Goal: Task Accomplishment & Management: Manage account settings

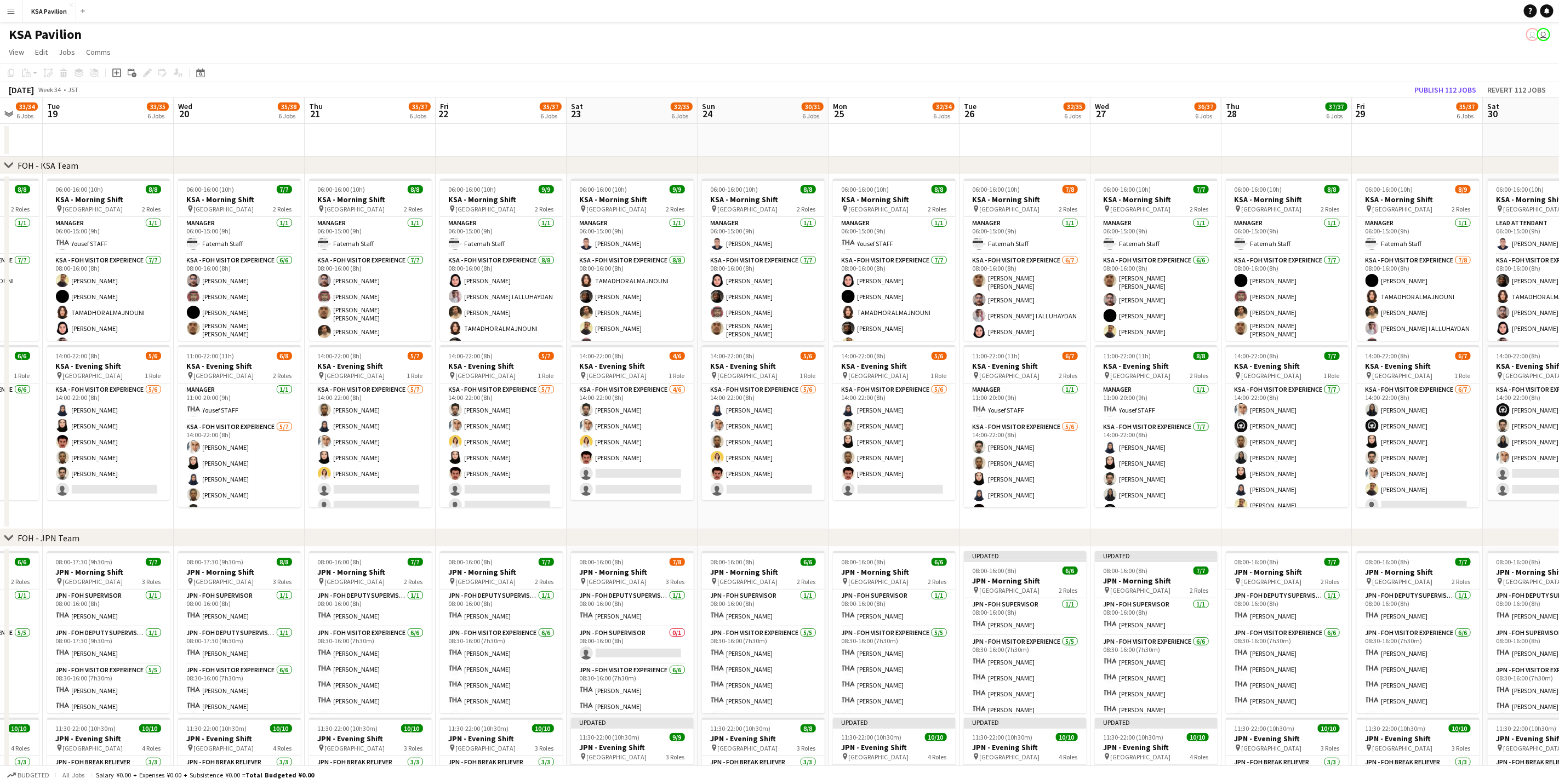
scroll to position [0, 344]
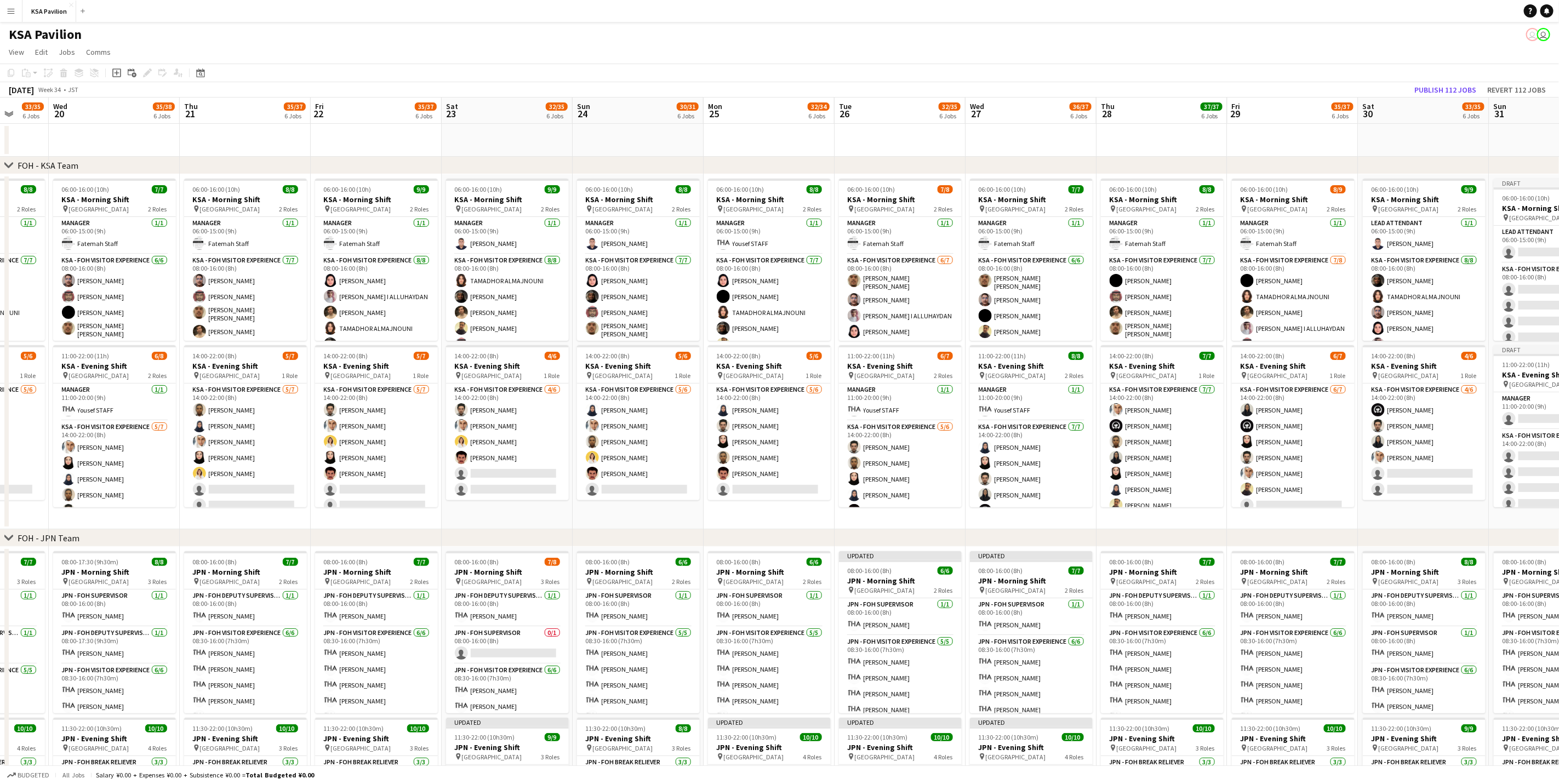
drag, startPoint x: 229, startPoint y: 140, endPoint x: 462, endPoint y: 132, distance: 233.1
click at [462, 132] on app-calendar-viewport "Sun 17 Mon 18 33/34 6 Jobs Tue 19 33/35 6 Jobs Wed 20 35/38 6 Jobs Thu 21 35/37…" at bounding box center [779, 731] width 1559 height 1268
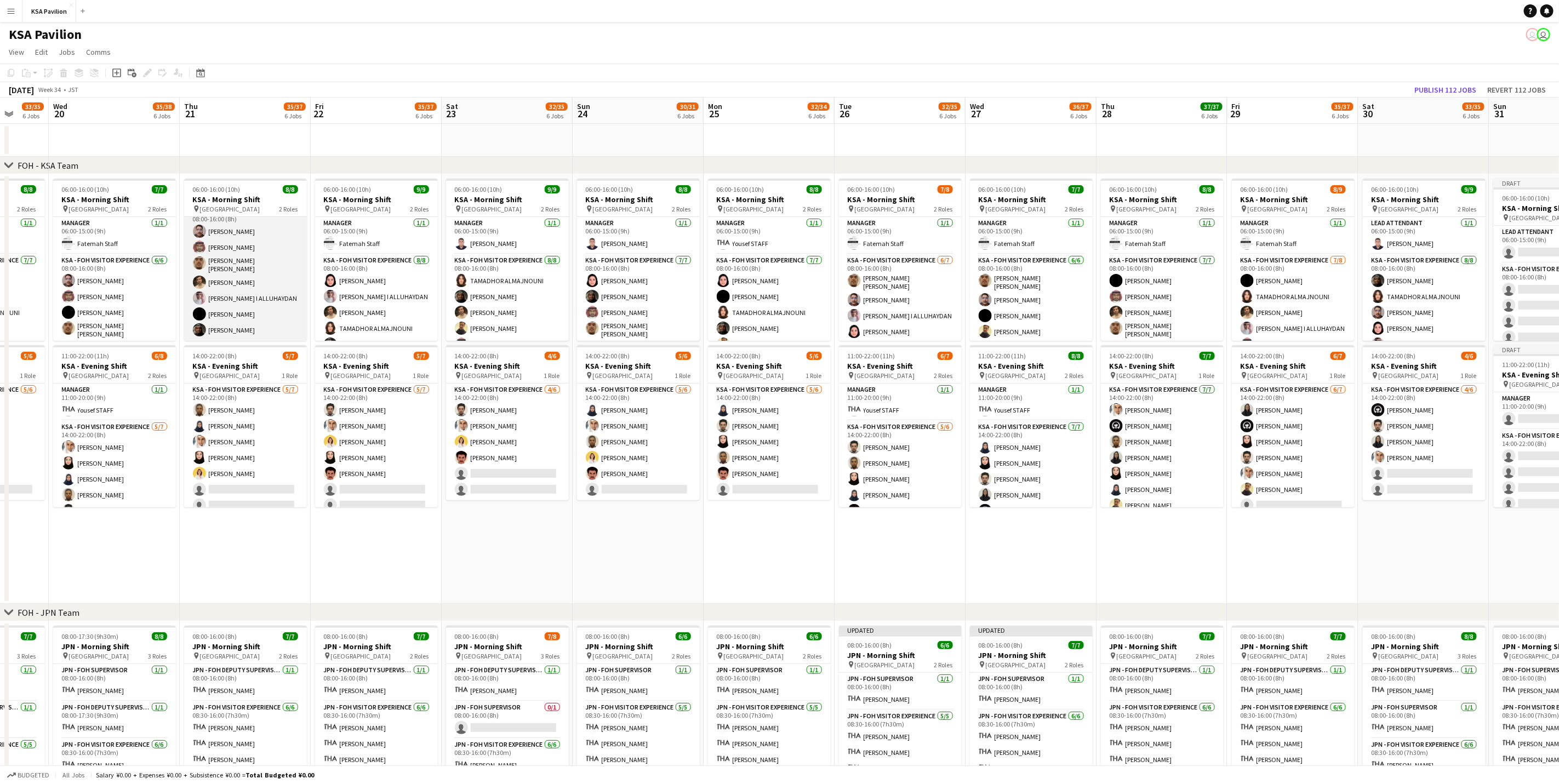
click at [243, 296] on app-card-role "KSA - FOH Visitor Experience [DATE] 08:00-16:00 (8h) [PERSON_NAME] [PERSON_NAME…" at bounding box center [245, 273] width 122 height 136
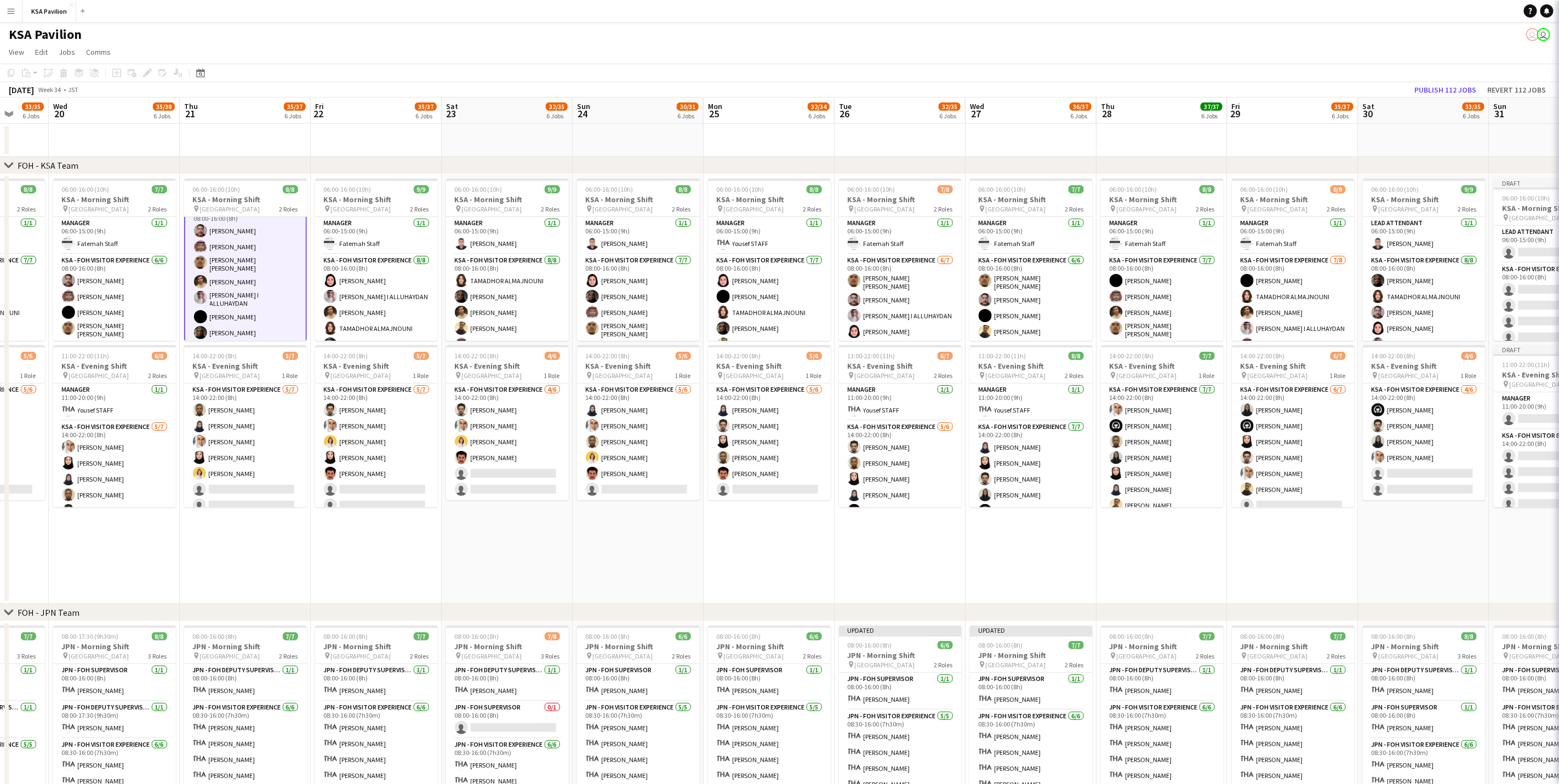
scroll to position [52, 0]
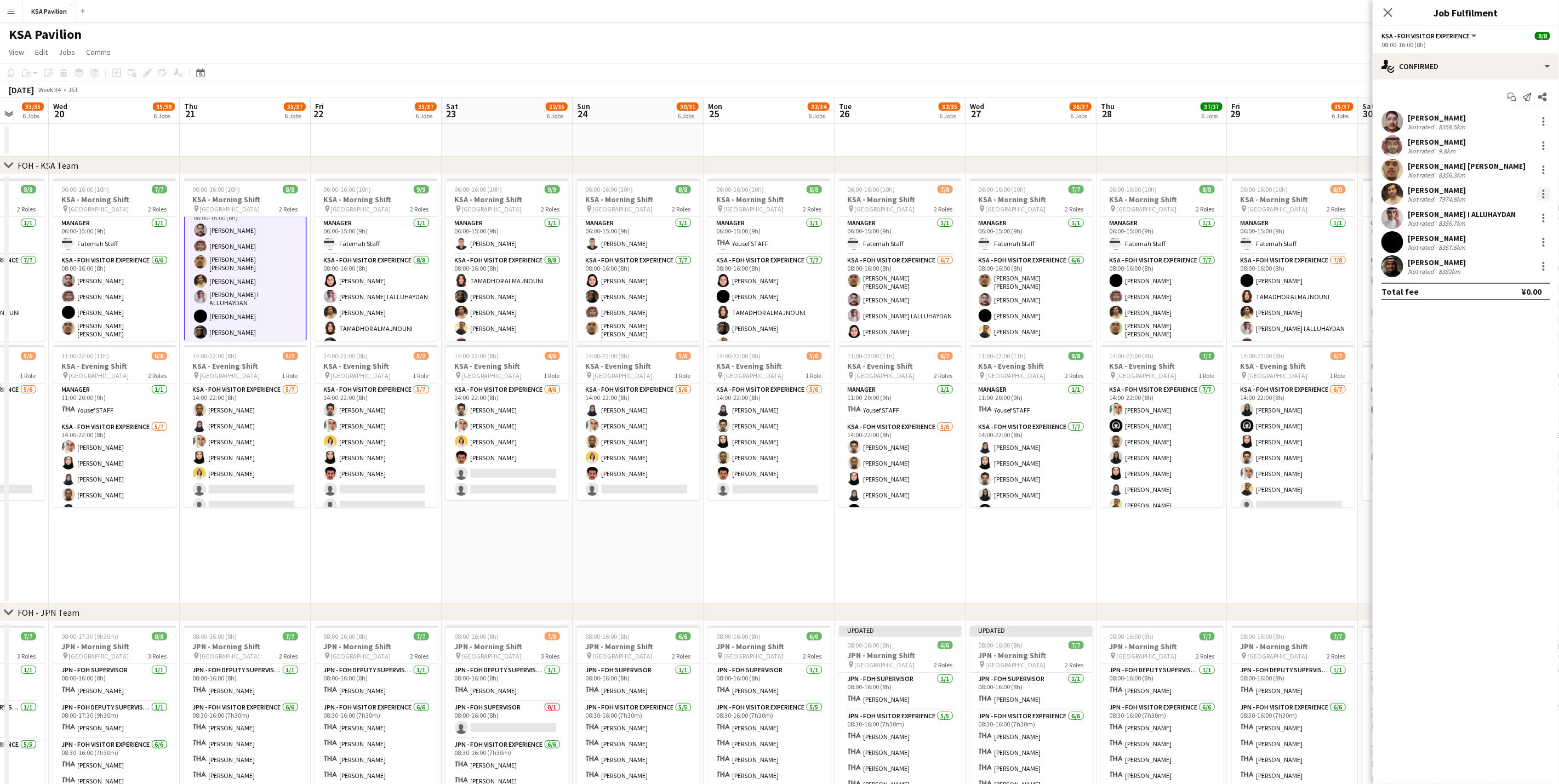
click at [1544, 191] on div at bounding box center [1544, 191] width 2 height 2
click at [1514, 321] on span "Remove" at bounding box center [1508, 319] width 68 height 10
click at [1469, 265] on input at bounding box center [1471, 266] width 127 height 13
type input "*"
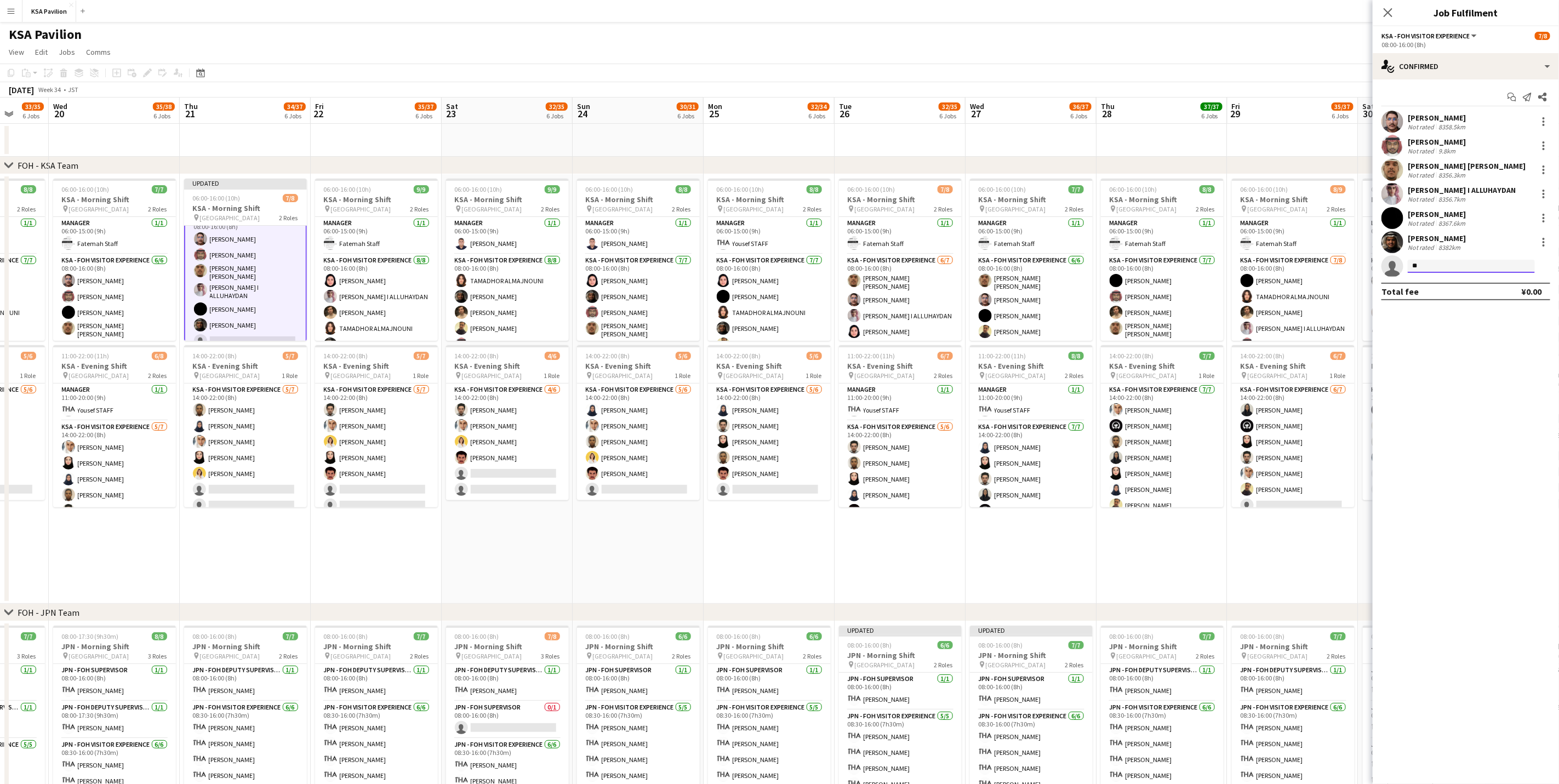
type input "*"
click at [1456, 378] on span "[EMAIL_ADDRESS][DOMAIN_NAME]" at bounding box center [1471, 380] width 110 height 9
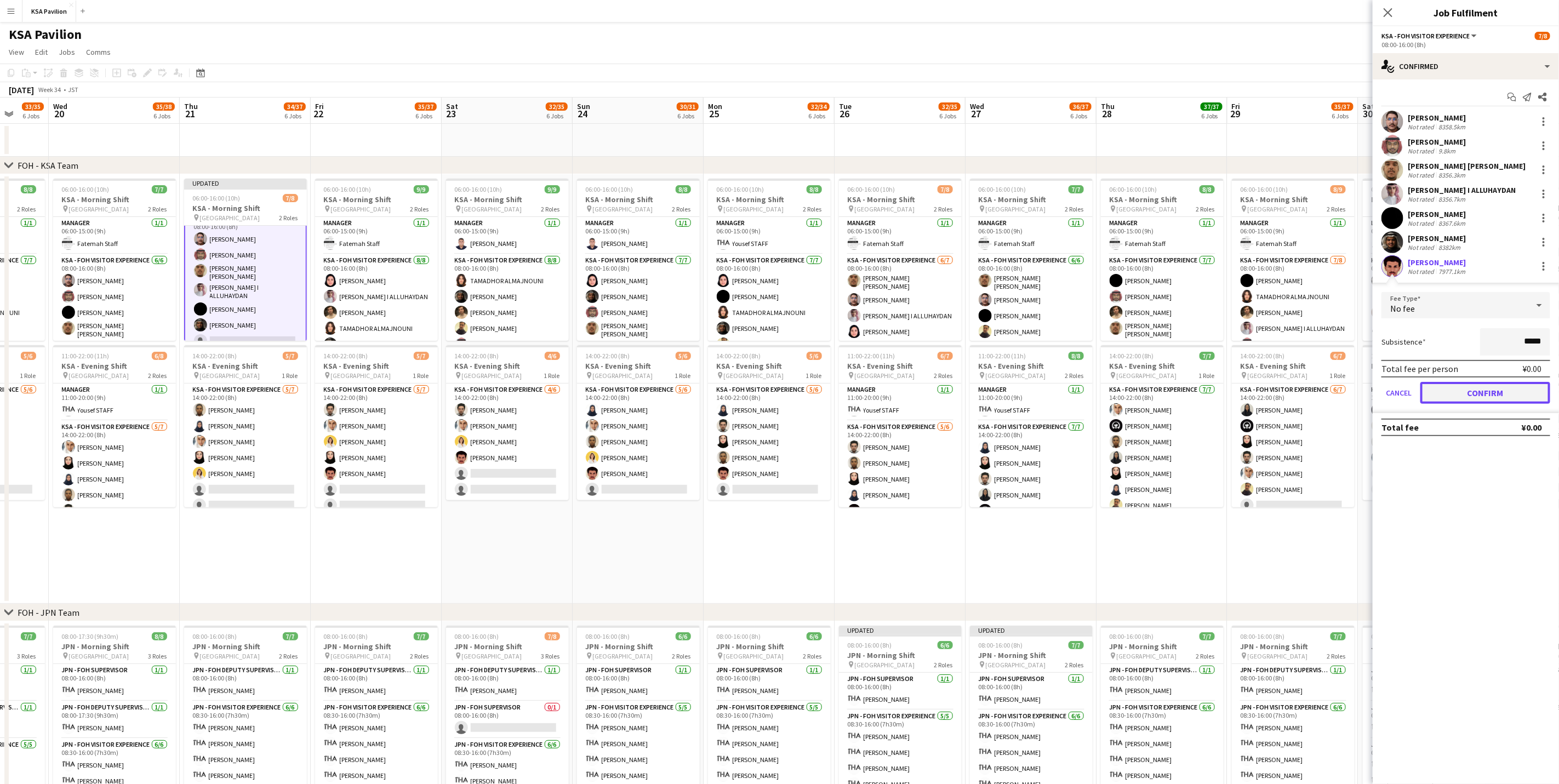
click at [1462, 390] on button "Confirm" at bounding box center [1485, 393] width 130 height 22
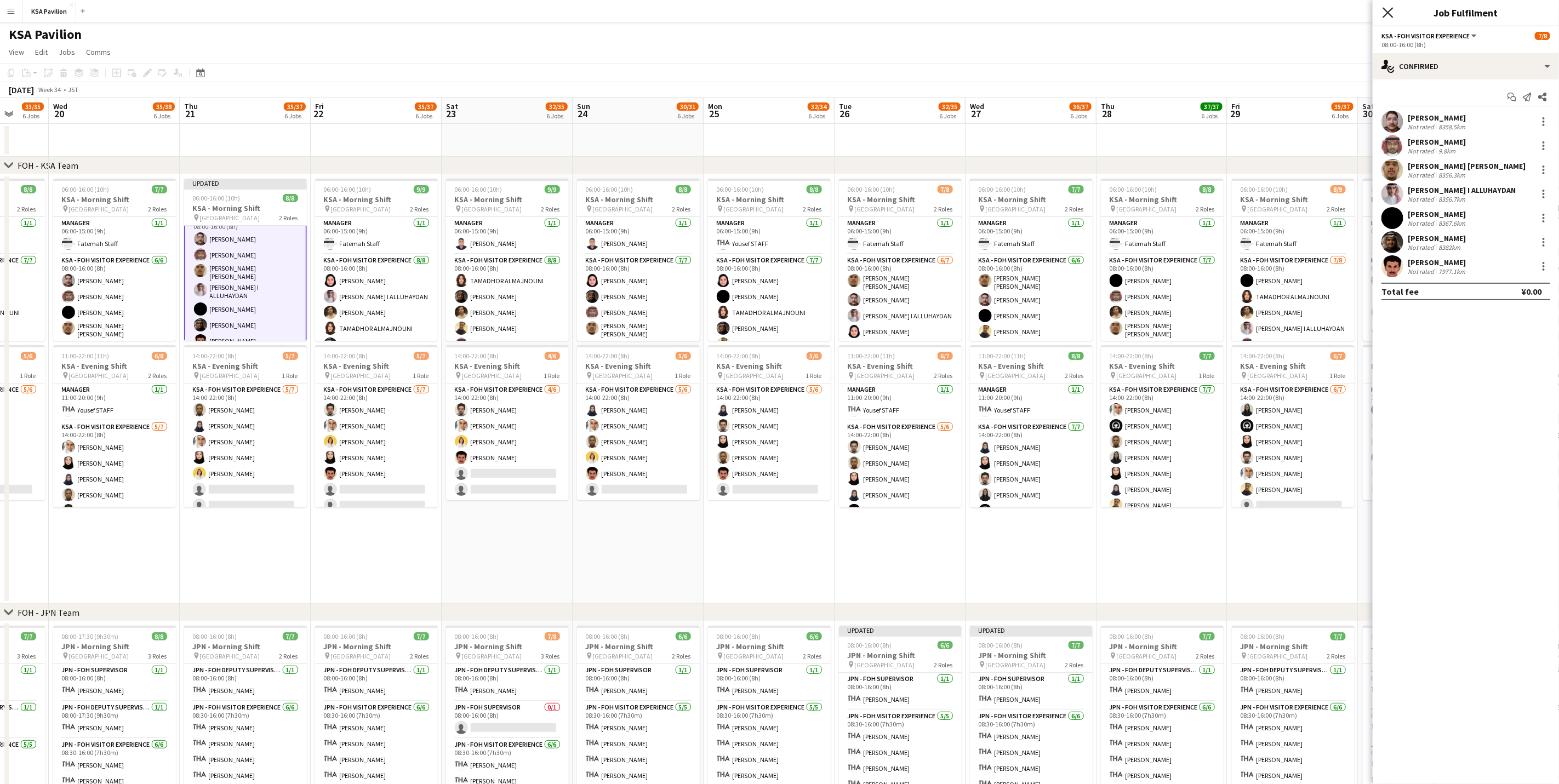
click at [1388, 15] on icon "Close pop-in" at bounding box center [1387, 12] width 10 height 10
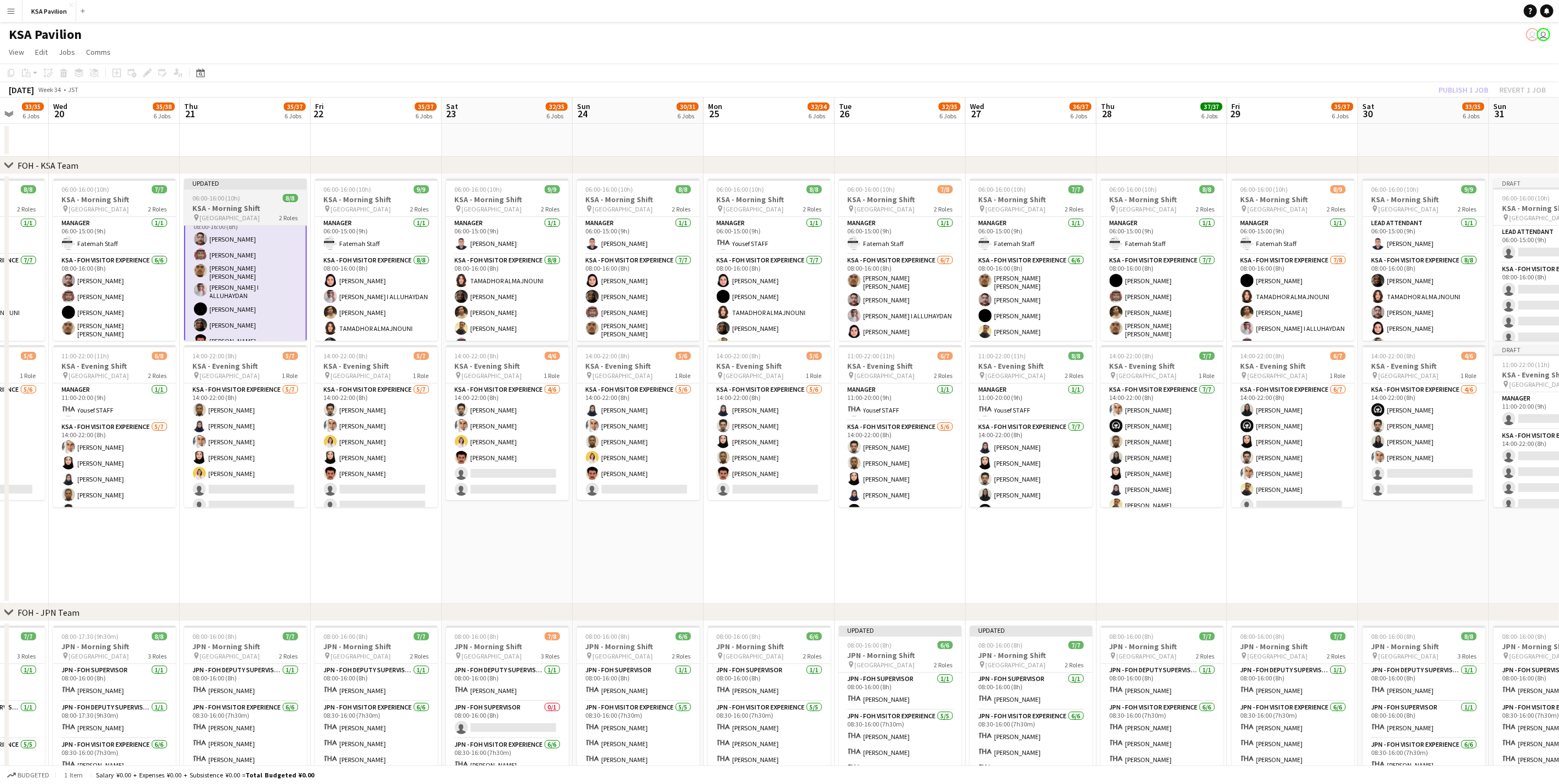
click at [248, 212] on h3 "KSA - Morning Shift" at bounding box center [245, 208] width 122 height 10
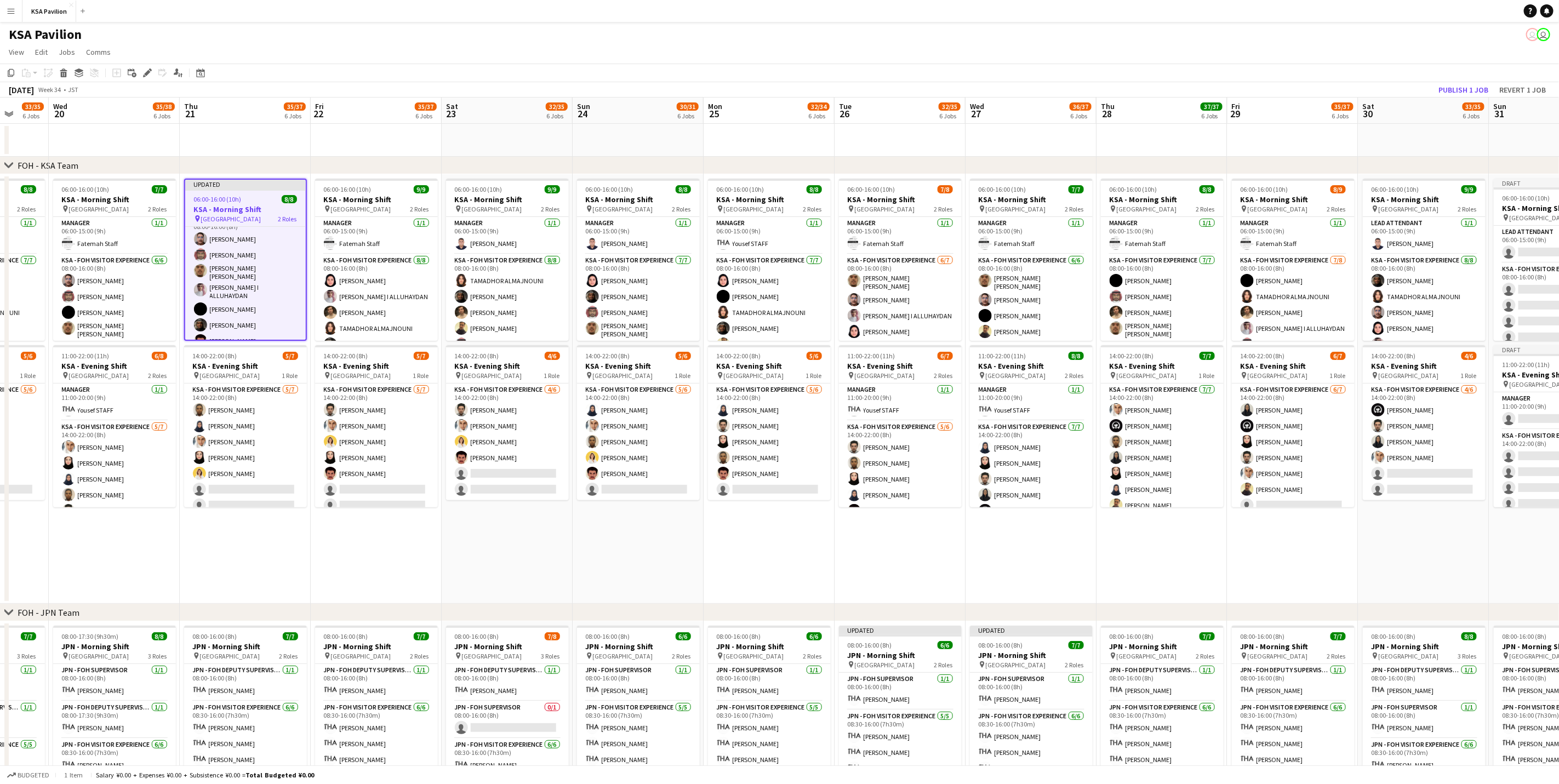
scroll to position [51, 0]
click at [1475, 91] on button "Publish 1 job" at bounding box center [1463, 89] width 58 height 14
